Goal: Information Seeking & Learning: Find specific page/section

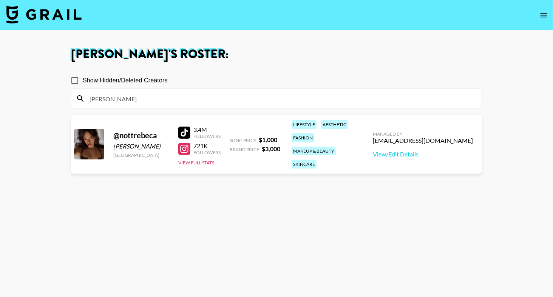
click at [183, 132] on div at bounding box center [184, 133] width 12 height 12
click at [184, 146] on div at bounding box center [184, 149] width 12 height 12
click at [117, 98] on input "[PERSON_NAME]" at bounding box center [281, 99] width 392 height 12
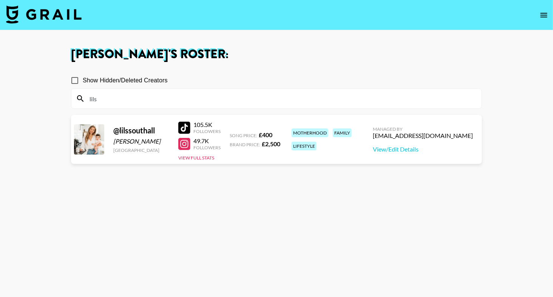
click at [0, 0] on section "[PERSON_NAME] 's Roster: Show Hidden/Deleted Creators lils @ lilssouthall [PERS…" at bounding box center [276, 176] width 553 height 352
click at [184, 144] on div at bounding box center [184, 144] width 12 height 12
click at [174, 105] on div "lils" at bounding box center [276, 99] width 411 height 20
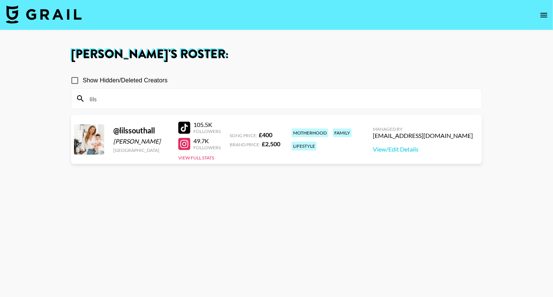
click at [173, 108] on section "Show Hidden/Deleted Creators lils @ lilssouthall [PERSON_NAME] [GEOGRAPHIC_DATA…" at bounding box center [276, 185] width 411 height 237
click at [173, 105] on div "lils" at bounding box center [276, 99] width 411 height 20
click at [173, 102] on input "lils" at bounding box center [281, 99] width 392 height 12
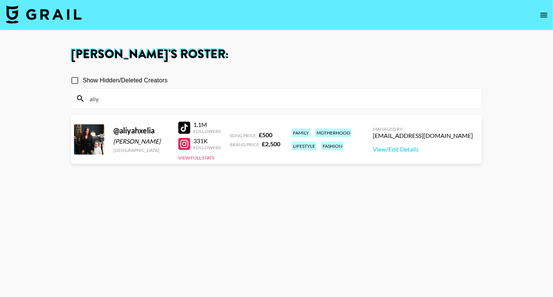
click at [189, 125] on div at bounding box center [184, 128] width 12 height 12
click at [0, 0] on section "[PERSON_NAME] 's Roster: Show Hidden/Deleted Creators [PERSON_NAME] @ aliyahxel…" at bounding box center [276, 176] width 553 height 352
click at [104, 105] on div "aliy" at bounding box center [276, 99] width 411 height 20
click at [105, 102] on input "aliy" at bounding box center [281, 99] width 392 height 12
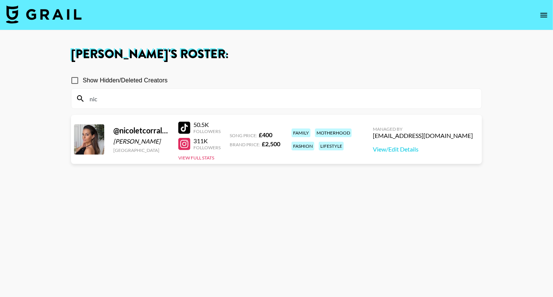
type input "nic"
click at [216, 71] on section "Show Hidden/Deleted Creators nic" at bounding box center [276, 88] width 411 height 42
drag, startPoint x: 187, startPoint y: 127, endPoint x: 108, endPoint y: 4, distance: 145.5
click at [0, 0] on section "[PERSON_NAME] 's Roster: Show Hidden/Deleted Creators nic @ nicoletcorrales [PE…" at bounding box center [276, 176] width 553 height 352
click at [180, 141] on div at bounding box center [184, 144] width 12 height 12
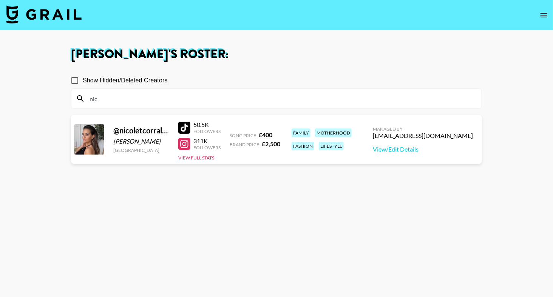
click at [170, 93] on input "nic" at bounding box center [281, 99] width 392 height 12
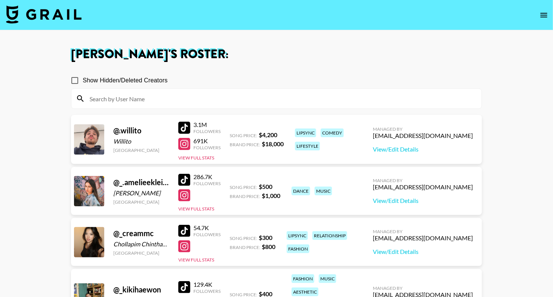
click at [34, 17] on img at bounding box center [44, 14] width 76 height 18
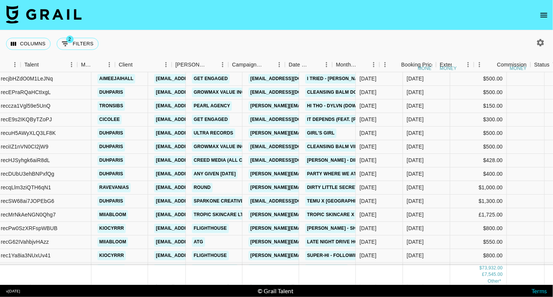
scroll to position [479, 0]
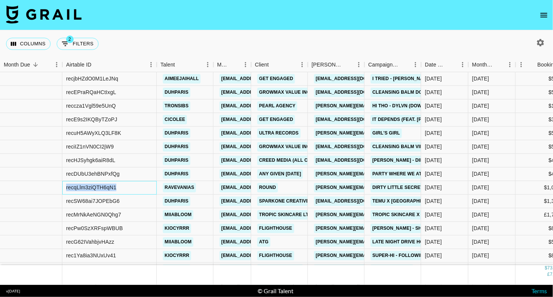
drag, startPoint x: 117, startPoint y: 188, endPoint x: 50, endPoint y: 188, distance: 67.3
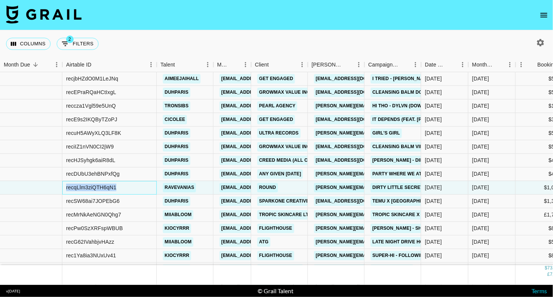
copy div "recqLlm3ziQTH6qN1"
click at [510, 19] on nav at bounding box center [276, 15] width 553 height 30
click at [541, 17] on icon "open drawer" at bounding box center [544, 15] width 9 height 9
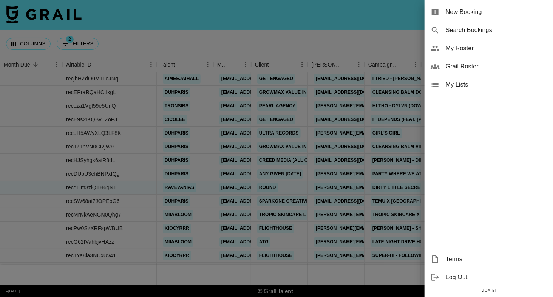
click at [466, 46] on span "My Roster" at bounding box center [496, 48] width 101 height 9
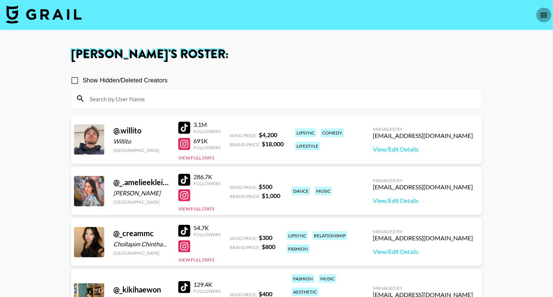
click at [550, 16] on button "open drawer" at bounding box center [544, 15] width 15 height 15
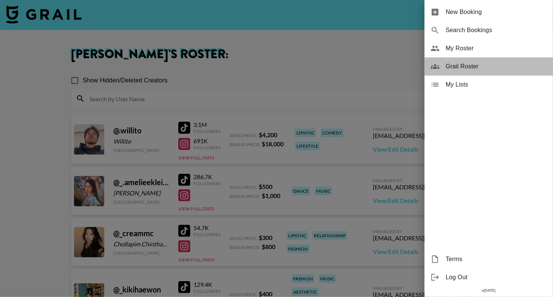
click at [482, 69] on span "Grail Roster" at bounding box center [496, 66] width 101 height 9
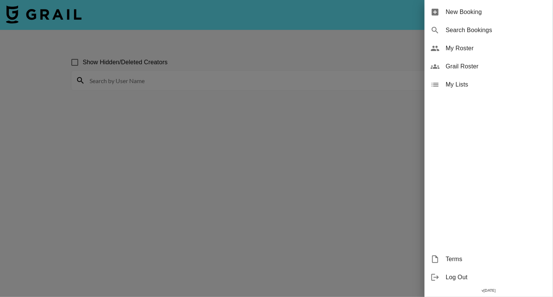
click at [302, 73] on div at bounding box center [276, 148] width 553 height 297
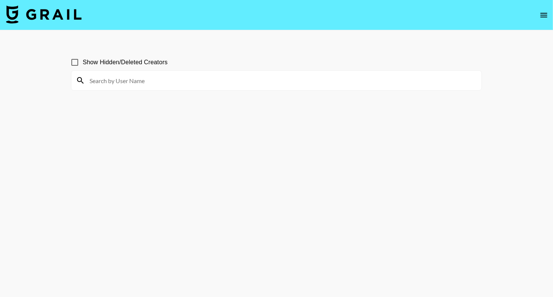
click at [302, 78] on input at bounding box center [281, 80] width 392 height 12
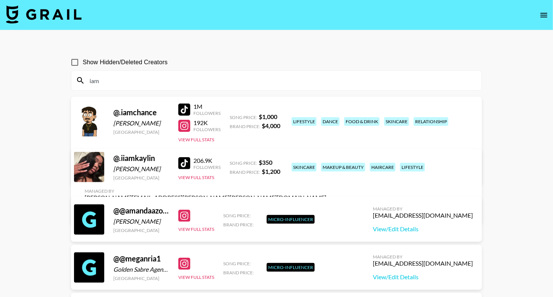
click at [189, 87] on div "iam" at bounding box center [276, 81] width 411 height 20
click at [189, 85] on input "iam" at bounding box center [281, 80] width 392 height 12
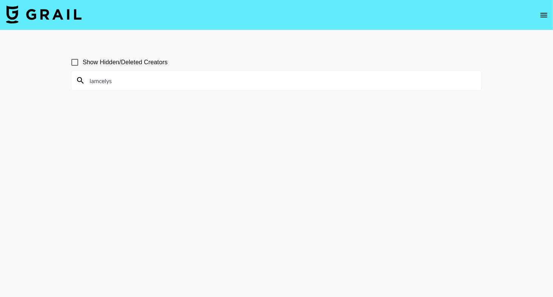
type input "iamcelys"
click at [77, 59] on input "Show Hidden/Deleted Creators" at bounding box center [75, 62] width 16 height 16
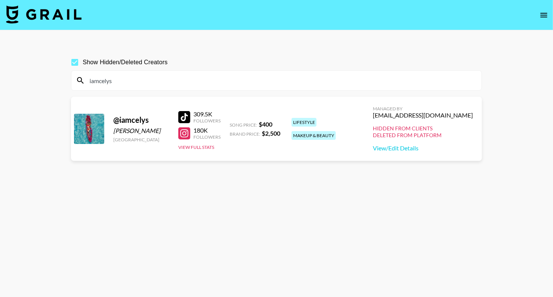
click at [77, 60] on input "Show Hidden/Deleted Creators" at bounding box center [75, 62] width 16 height 16
checkbox input "false"
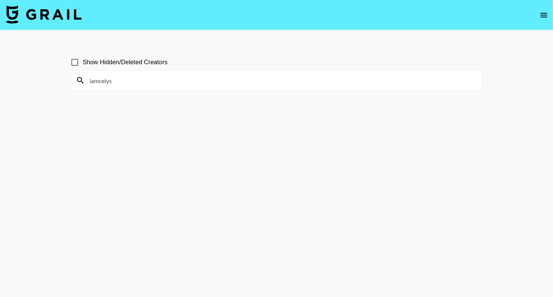
click at [153, 85] on input "iamcelys" at bounding box center [281, 80] width 392 height 12
click at [153, 81] on input "iamcelys" at bounding box center [281, 80] width 392 height 12
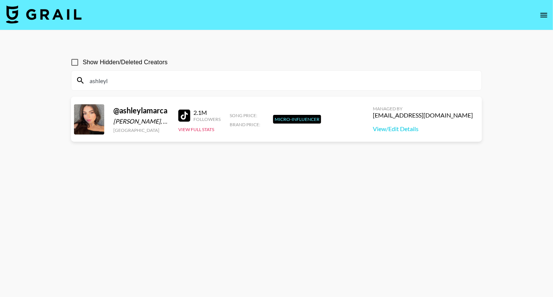
type input "ashleyl"
click at [117, 59] on span "Show Hidden/Deleted Creators" at bounding box center [125, 62] width 85 height 9
click at [83, 59] on input "Show Hidden/Deleted Creators" at bounding box center [75, 62] width 16 height 16
click at [111, 60] on span "Show Hidden/Deleted Creators" at bounding box center [125, 62] width 85 height 9
click at [83, 60] on input "Show Hidden/Deleted Creators" at bounding box center [75, 62] width 16 height 16
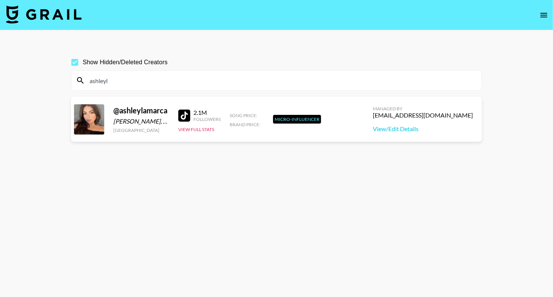
checkbox input "false"
drag, startPoint x: 109, startPoint y: 79, endPoint x: 73, endPoint y: 79, distance: 36.3
click at [73, 79] on div "ashleyl" at bounding box center [276, 81] width 411 height 20
